Goal: Task Accomplishment & Management: Manage account settings

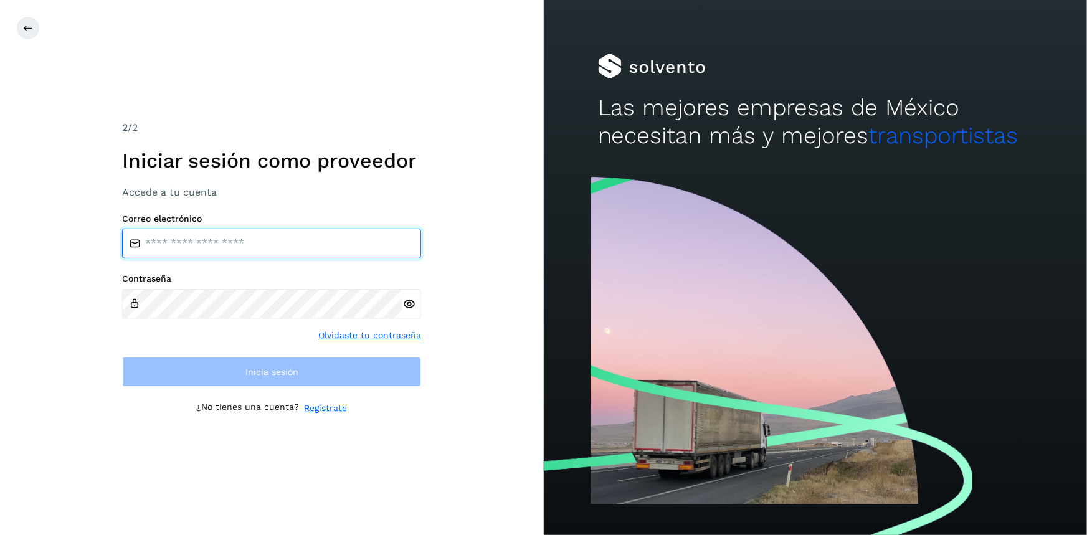
click at [226, 233] on input "email" at bounding box center [271, 244] width 299 height 30
type input "**********"
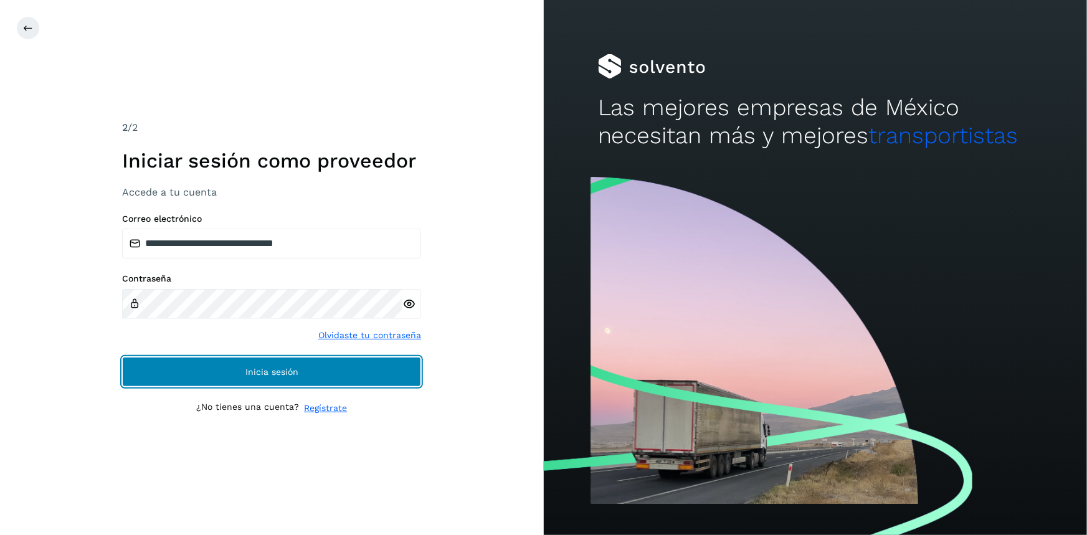
click at [214, 377] on button "Inicia sesión" at bounding box center [271, 372] width 299 height 30
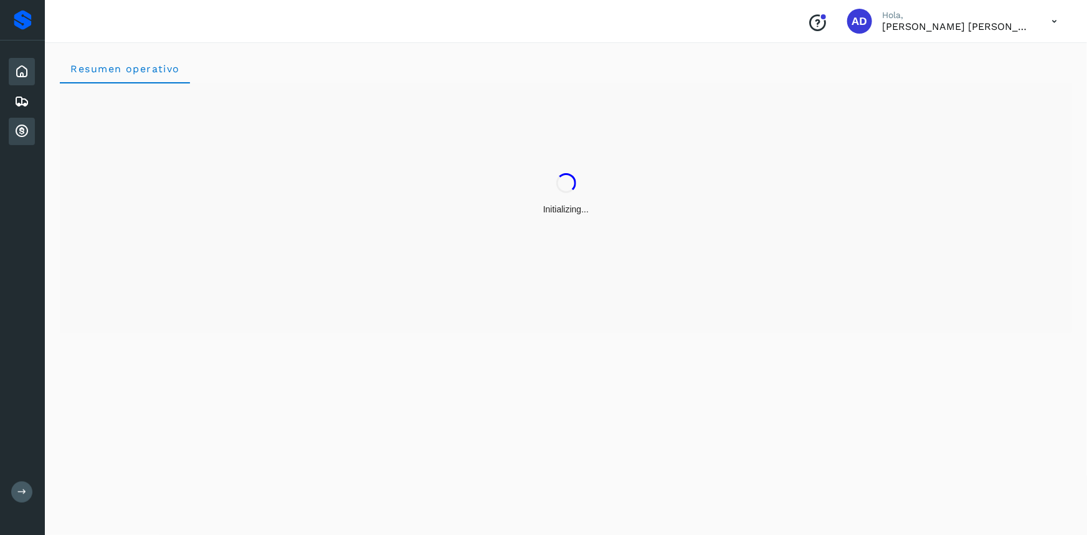
click at [16, 131] on icon at bounding box center [21, 131] width 15 height 15
